Goal: Check status: Check status

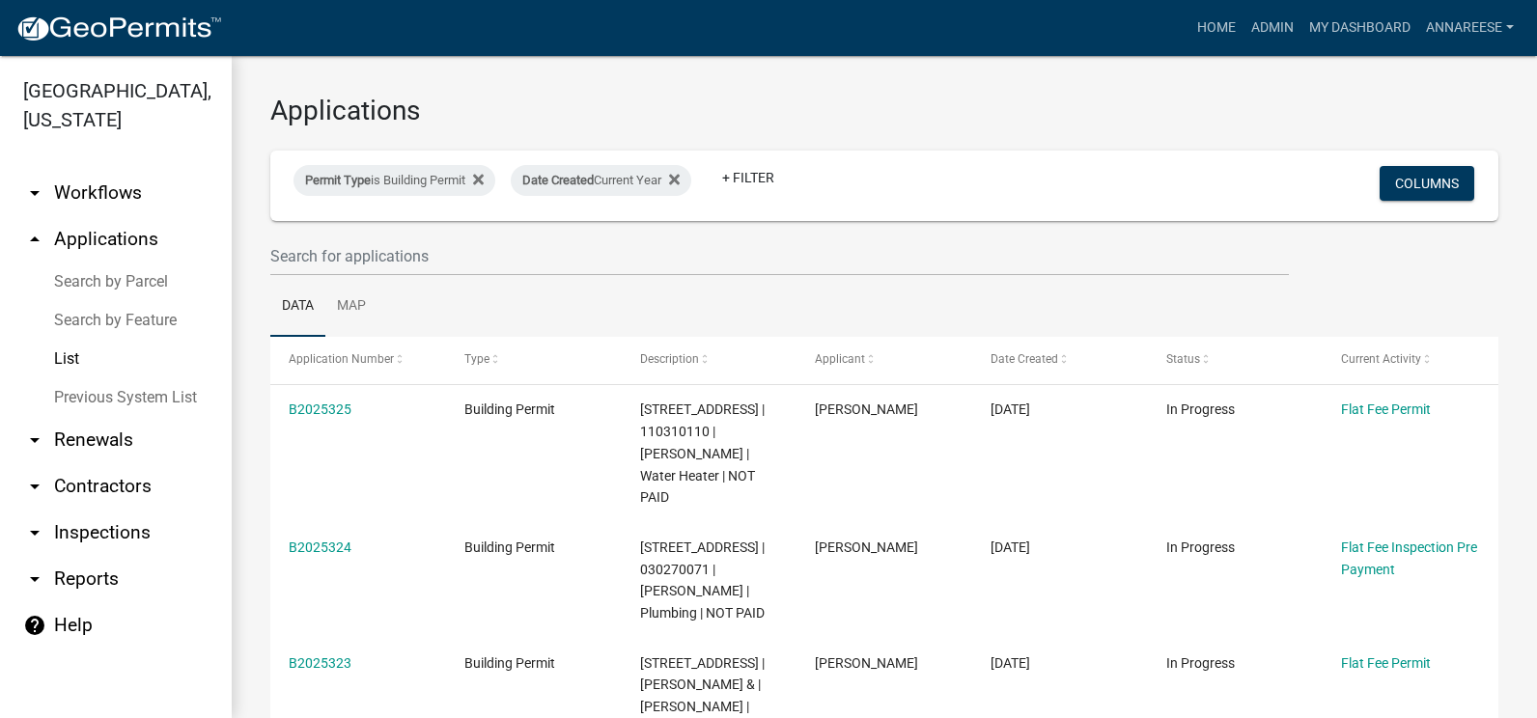
select select "3: 100"
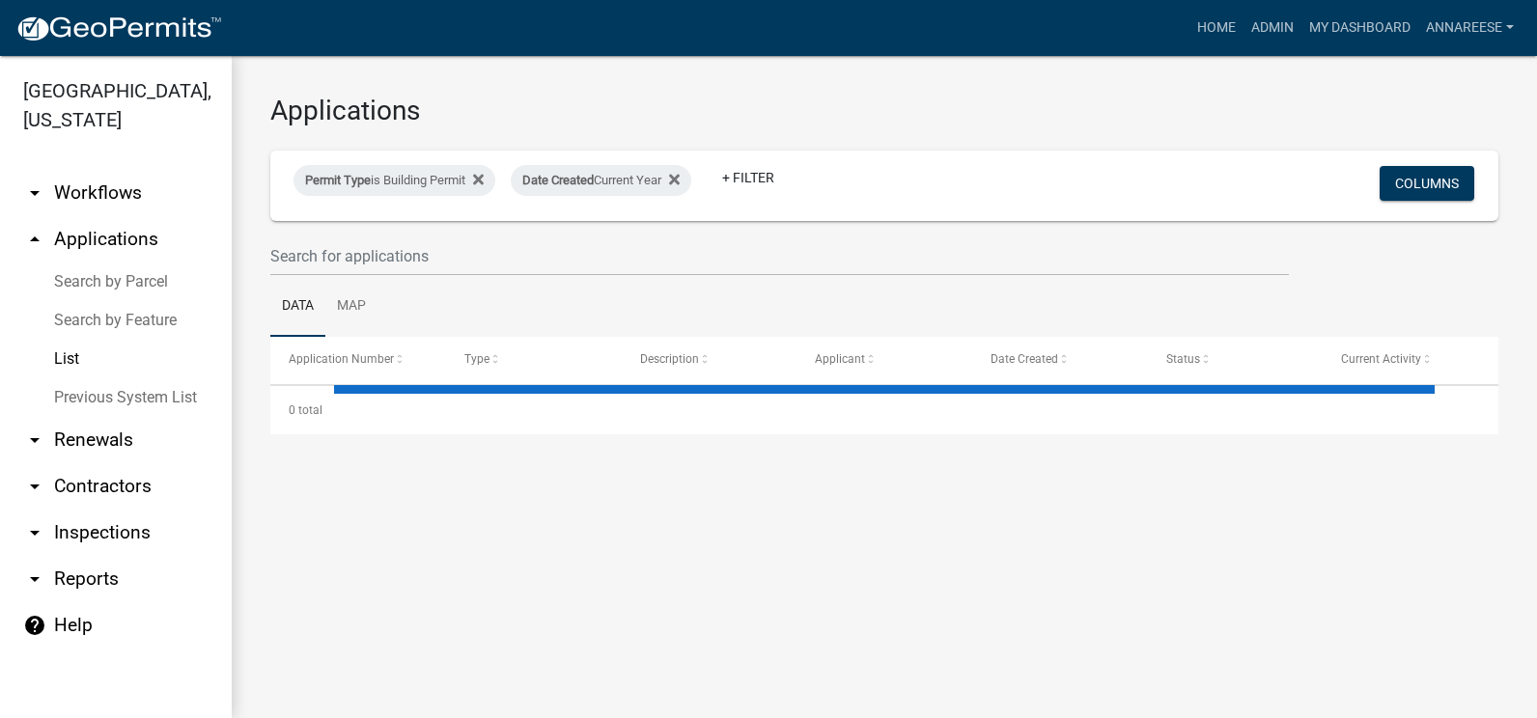
select select "3: 100"
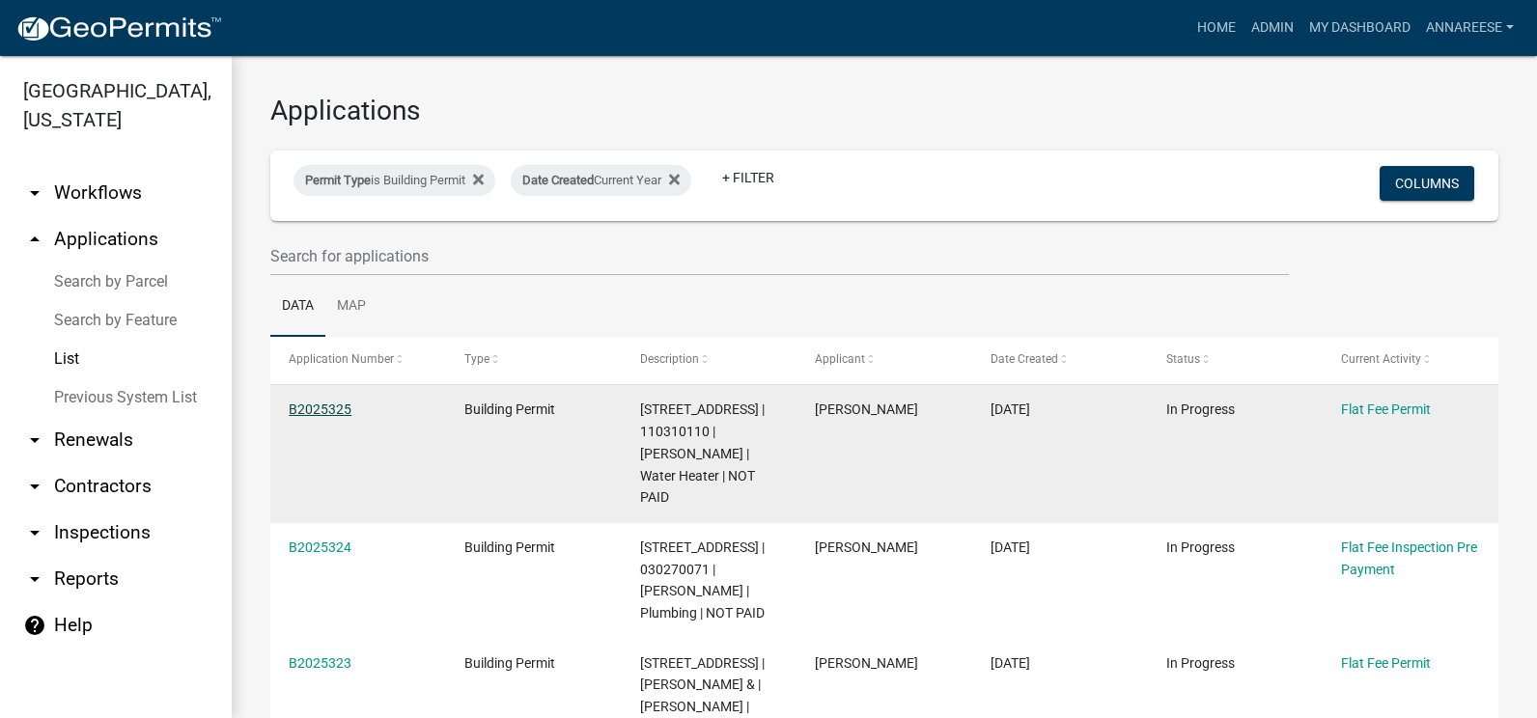
click at [325, 411] on link "B2025325" at bounding box center [320, 409] width 63 height 15
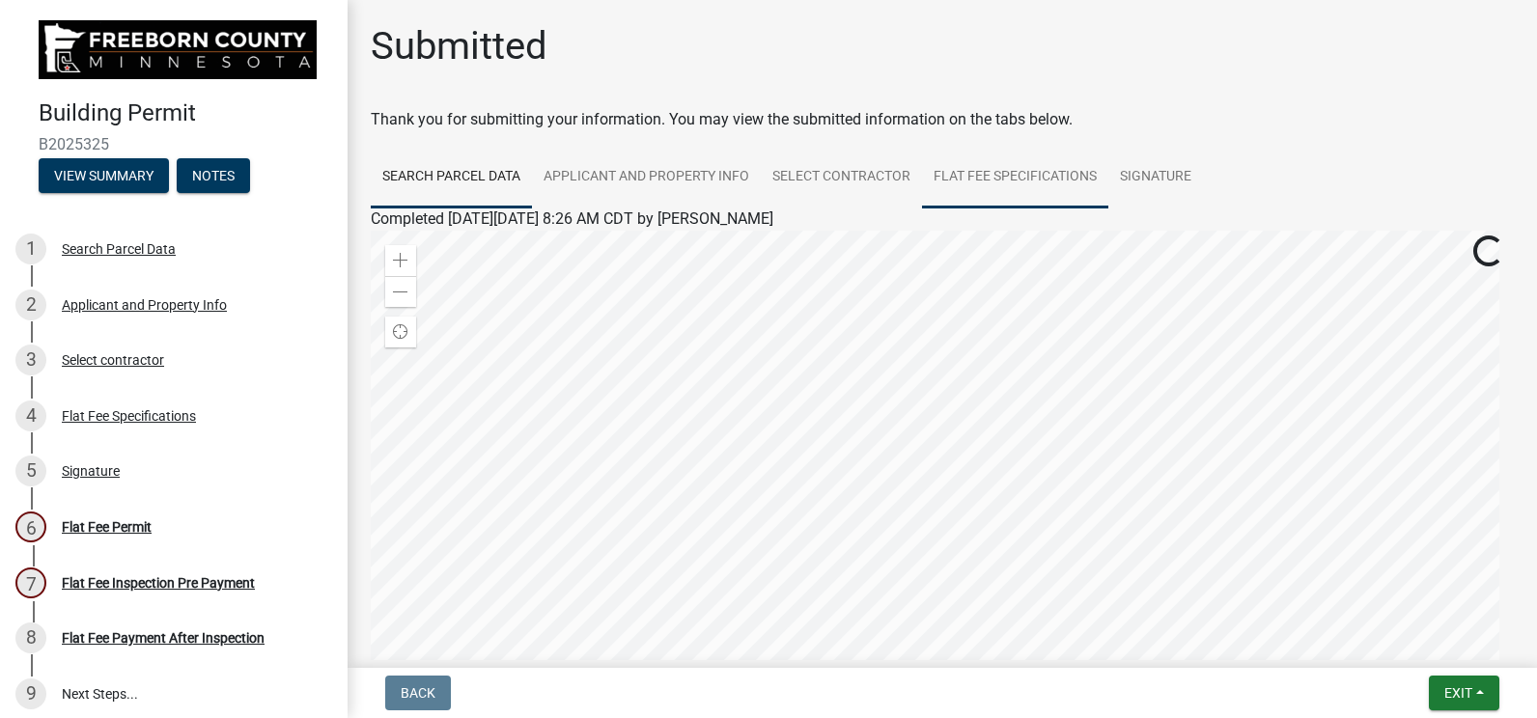
click at [974, 166] on link "Flat Fee Specifications" at bounding box center [1015, 178] width 186 height 62
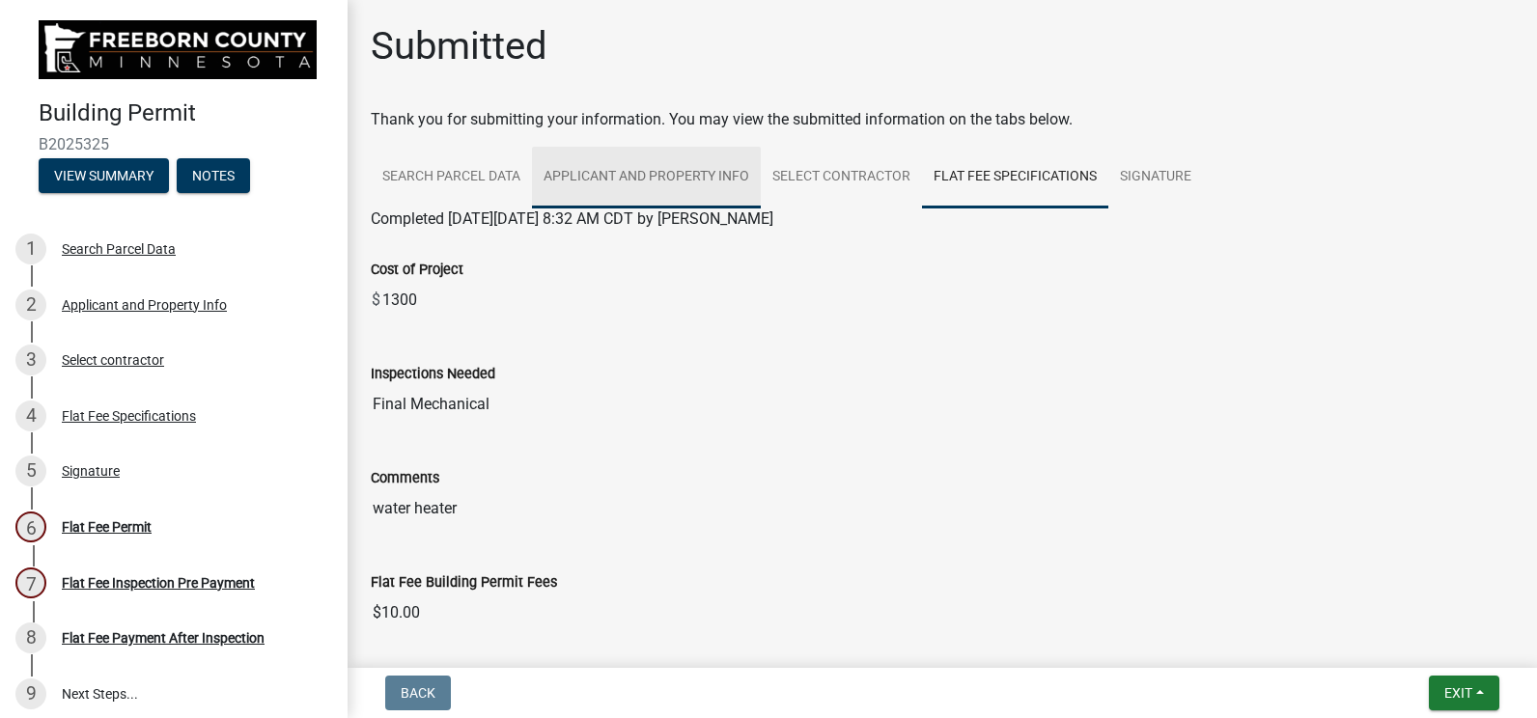
click at [634, 165] on link "Applicant and Property Info" at bounding box center [646, 178] width 229 height 62
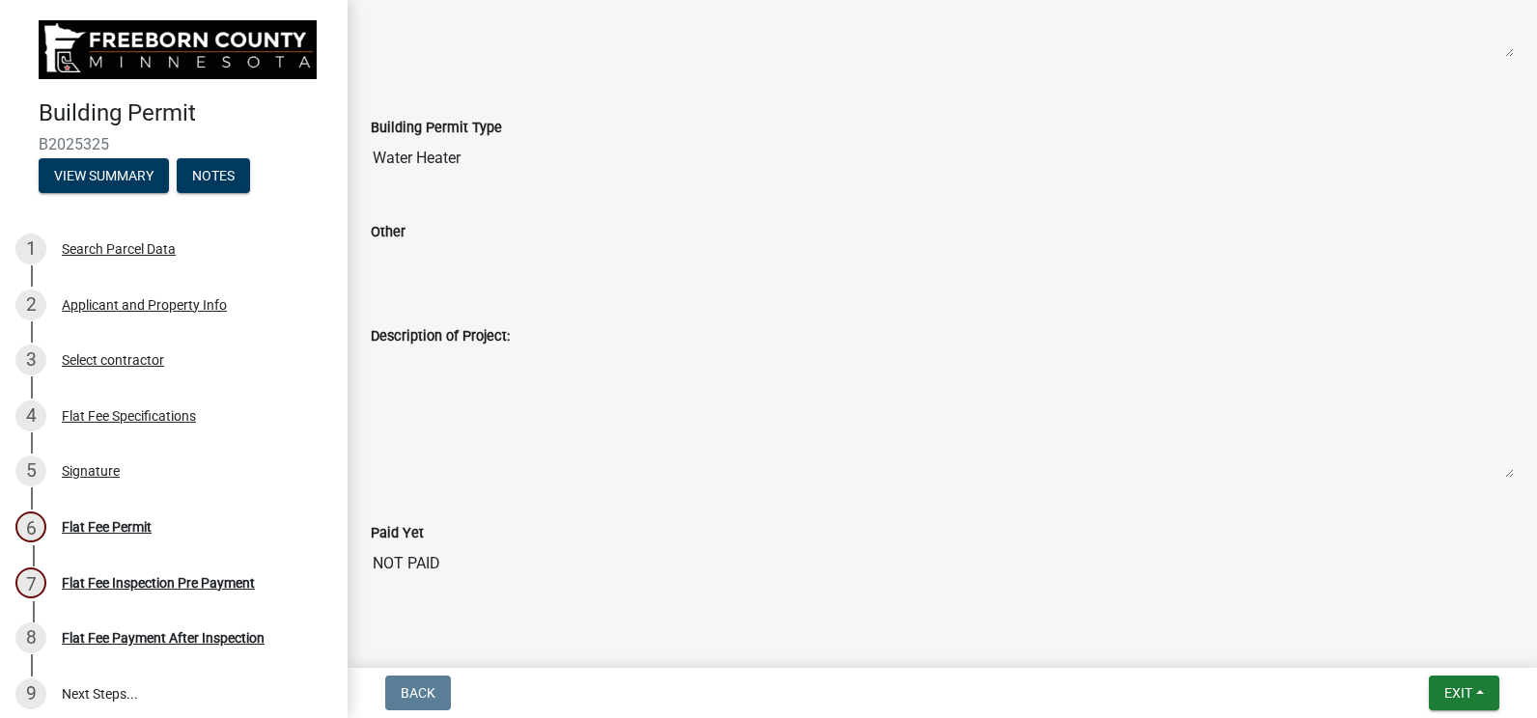
scroll to position [943, 0]
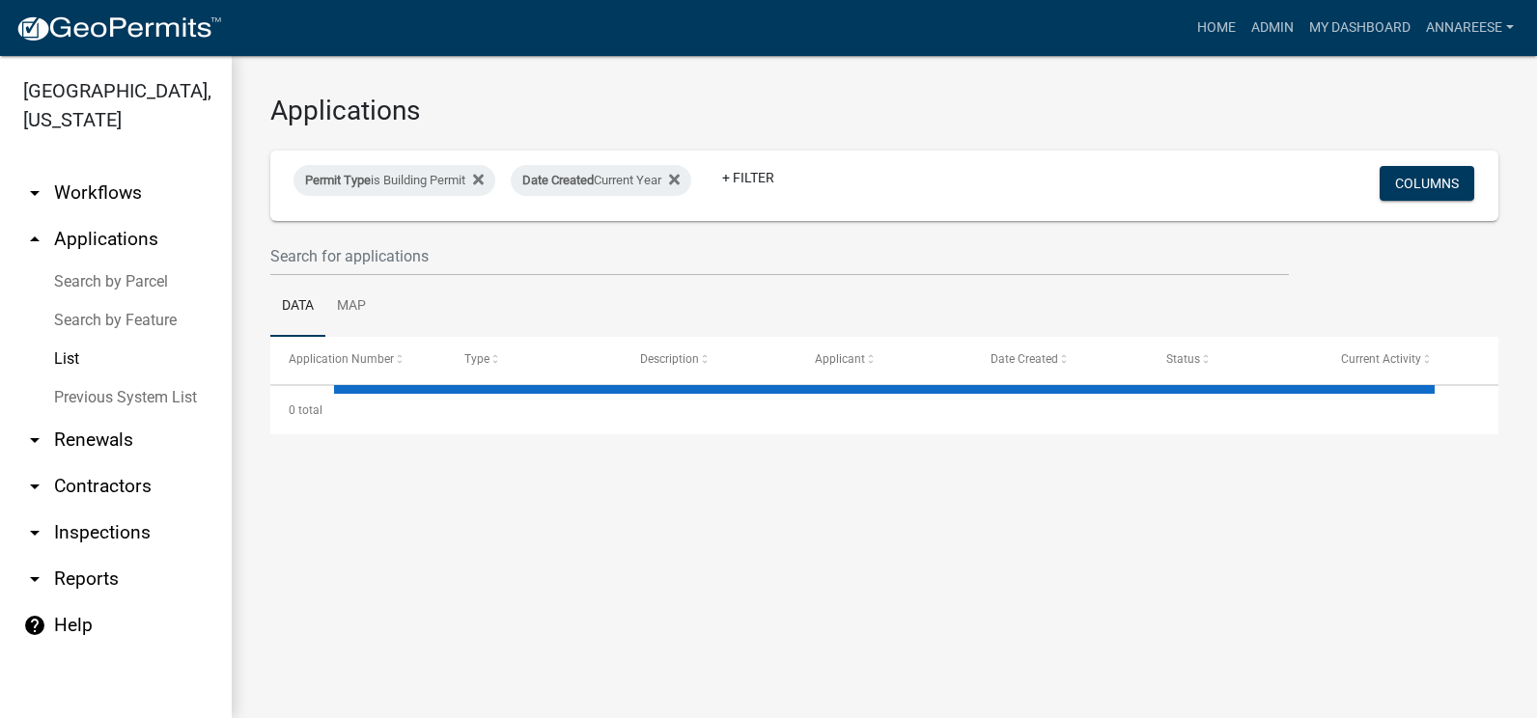
select select "3: 100"
